Goal: Task Accomplishment & Management: Manage account settings

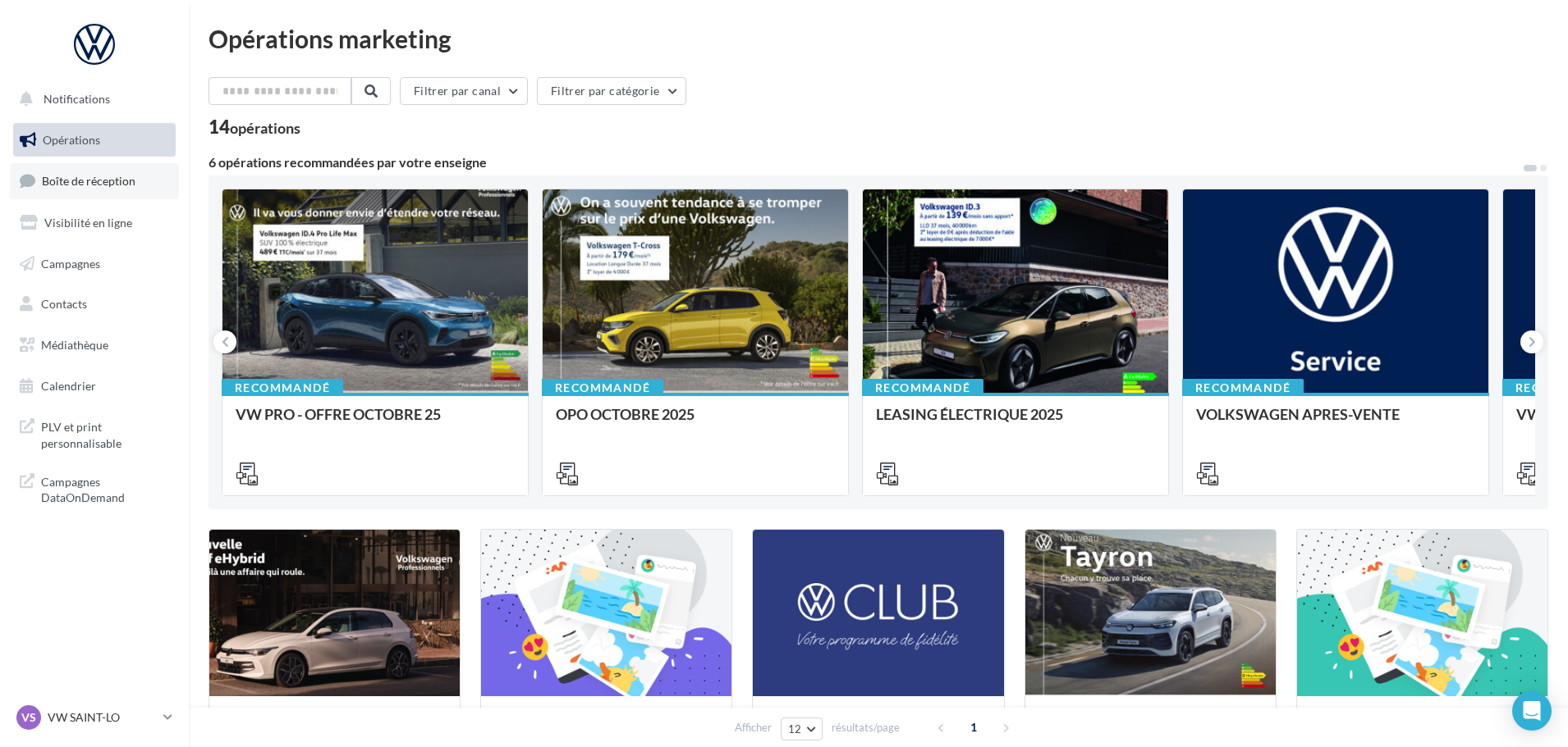
click at [116, 184] on span "Boîte de réception" at bounding box center [89, 181] width 93 height 14
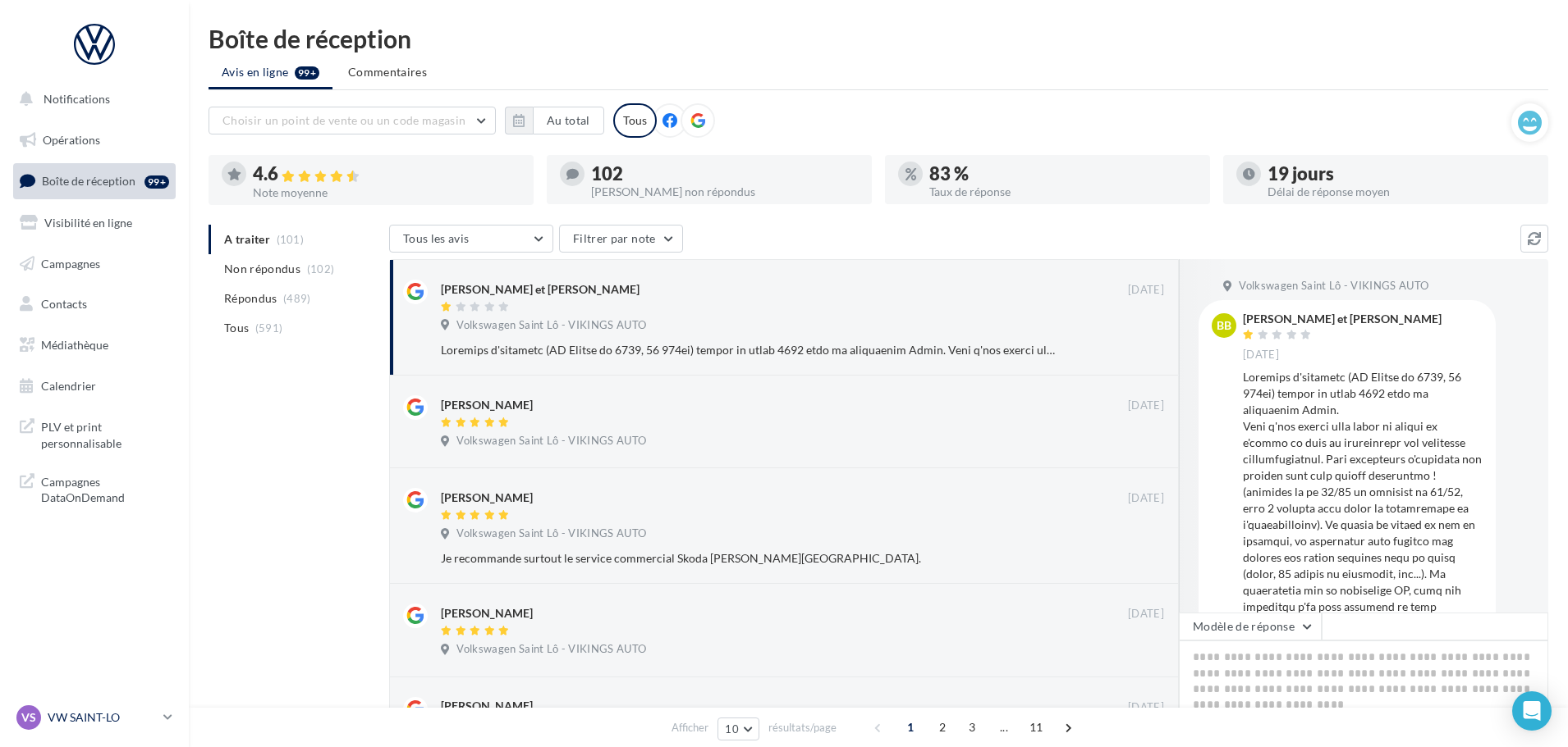
click at [105, 728] on div "VS VW SAINT-LO vw-stlo-vau" at bounding box center [86, 717] width 140 height 25
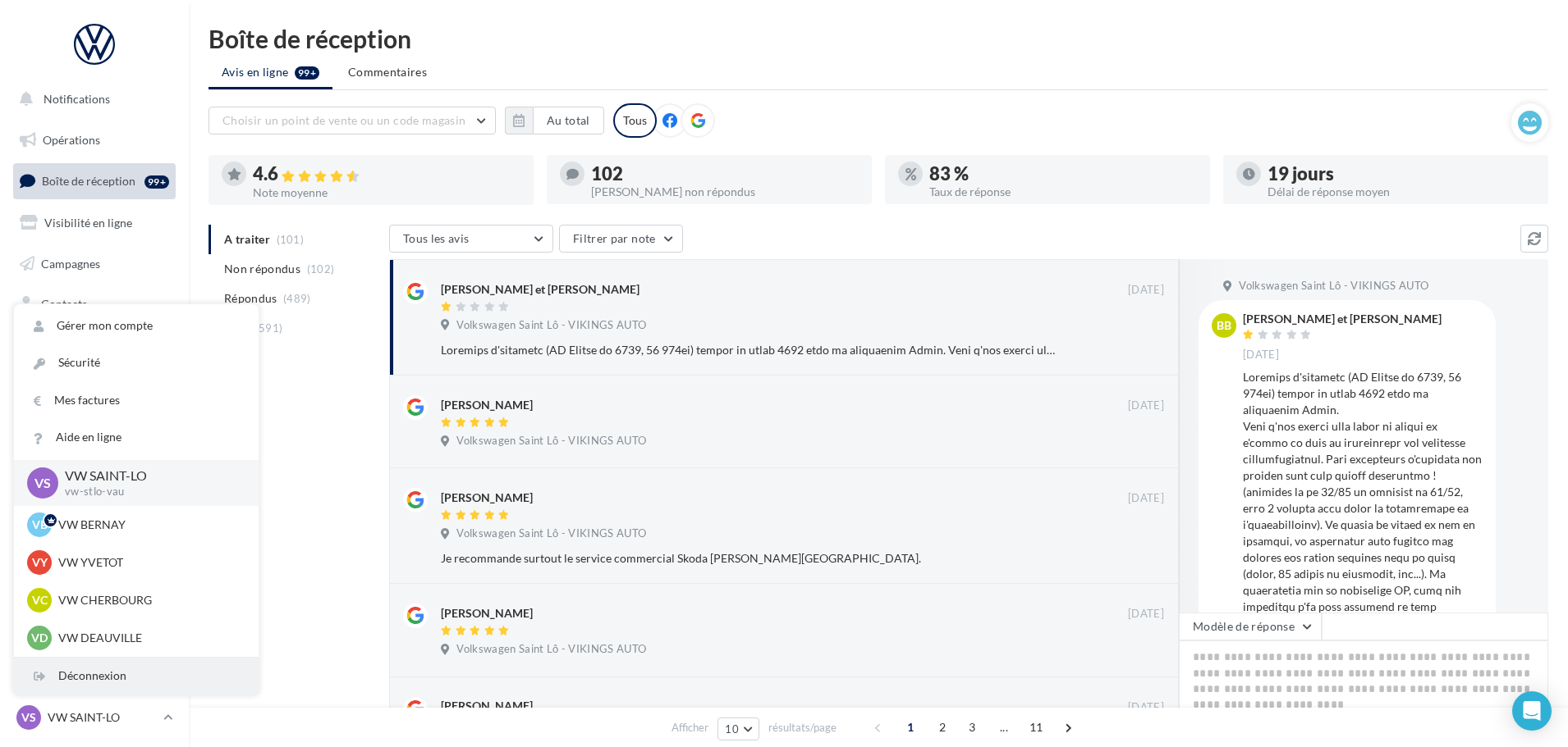
click at [98, 679] on div "Déconnexion" at bounding box center [136, 676] width 245 height 37
